Goal: Task Accomplishment & Management: Complete application form

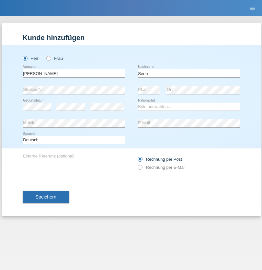
type input "Senn"
select select "CH"
select select "en"
radio input "true"
click at [73, 73] on input "text" at bounding box center [74, 73] width 102 height 8
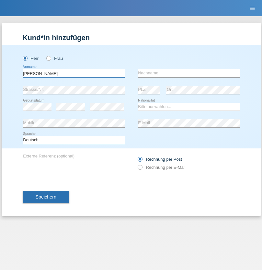
type input "HERMANN"
click at [188, 73] on input "text" at bounding box center [189, 73] width 102 height 8
type input "Momboye"
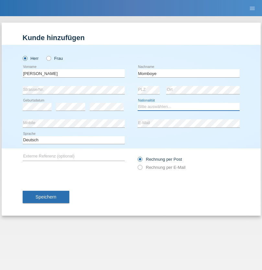
select select "CH"
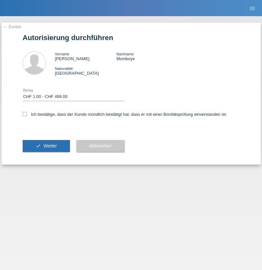
select select "1"
checkbox input "true"
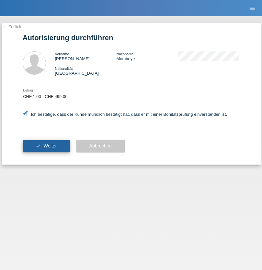
click at [46, 146] on span "Weiter" at bounding box center [49, 145] width 13 height 5
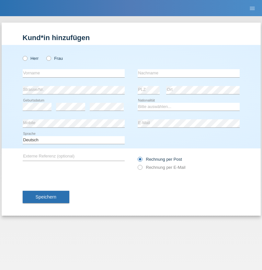
radio input "true"
click at [73, 73] on input "text" at bounding box center [74, 73] width 102 height 8
type input "Bafaya"
click at [188, 73] on input "text" at bounding box center [189, 73] width 102 height 8
type input "Ingange"
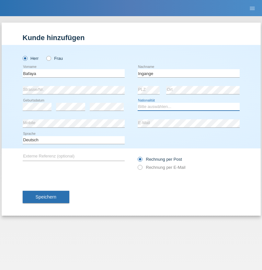
select select "CG"
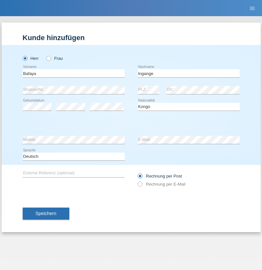
select select "C"
select select "04"
select select "08"
select select "2021"
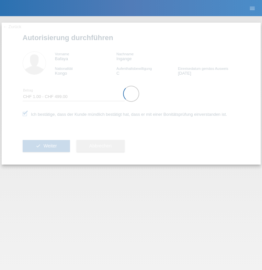
select select "1"
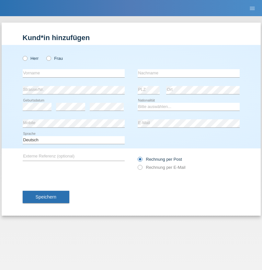
radio input "true"
click at [73, 73] on input "text" at bounding box center [74, 73] width 102 height 8
type input "Moser"
click at [188, 73] on input "text" at bounding box center [189, 73] width 102 height 8
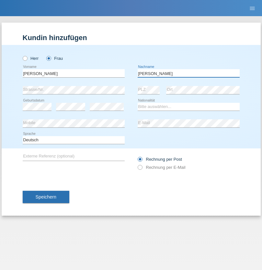
type input "Emely"
select select "CH"
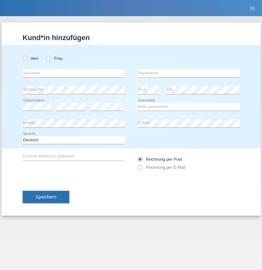
radio input "true"
click at [73, 73] on input "text" at bounding box center [74, 73] width 102 height 8
type input "Mohammad Qais"
click at [188, 73] on input "text" at bounding box center [189, 73] width 102 height 8
type input "Nemani"
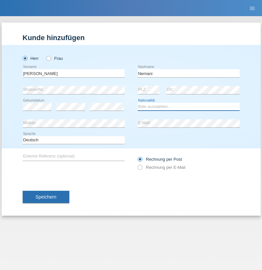
select select "AF"
select select "C"
select select "02"
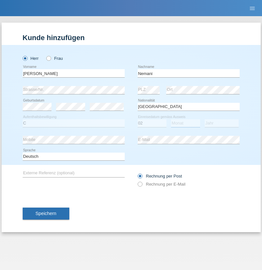
select select "01"
select select "2021"
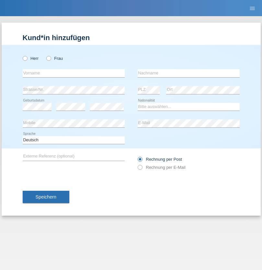
radio input "true"
click at [73, 73] on input "text" at bounding box center [74, 73] width 102 height 8
type input "Besart"
click at [188, 73] on input "text" at bounding box center [189, 73] width 102 height 8
type input "Emiri"
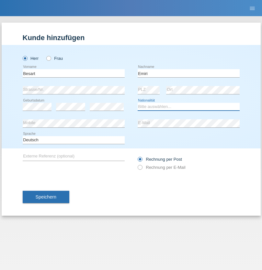
select select "XK"
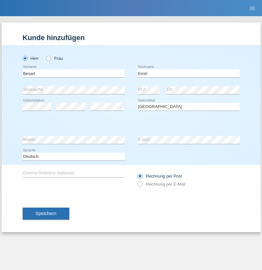
select select "C"
select select "04"
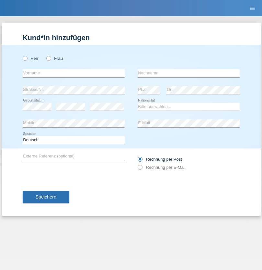
radio input "true"
click at [73, 73] on input "text" at bounding box center [74, 73] width 102 height 8
type input "[PERSON_NAME]"
click at [188, 73] on input "text" at bounding box center [189, 73] width 102 height 8
type input "Jacquet"
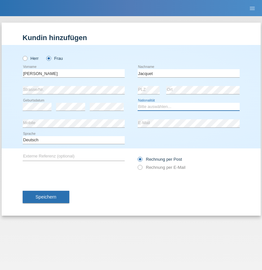
select select "CH"
radio input "true"
select select "DE"
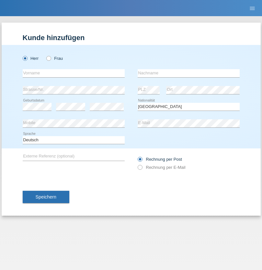
select select "C"
select select "07"
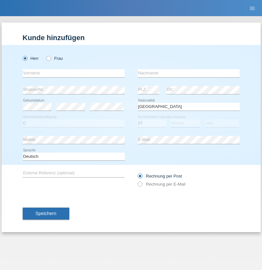
select select "11"
select select "1972"
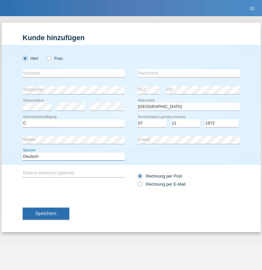
select select "en"
